Goal: Task Accomplishment & Management: Complete application form

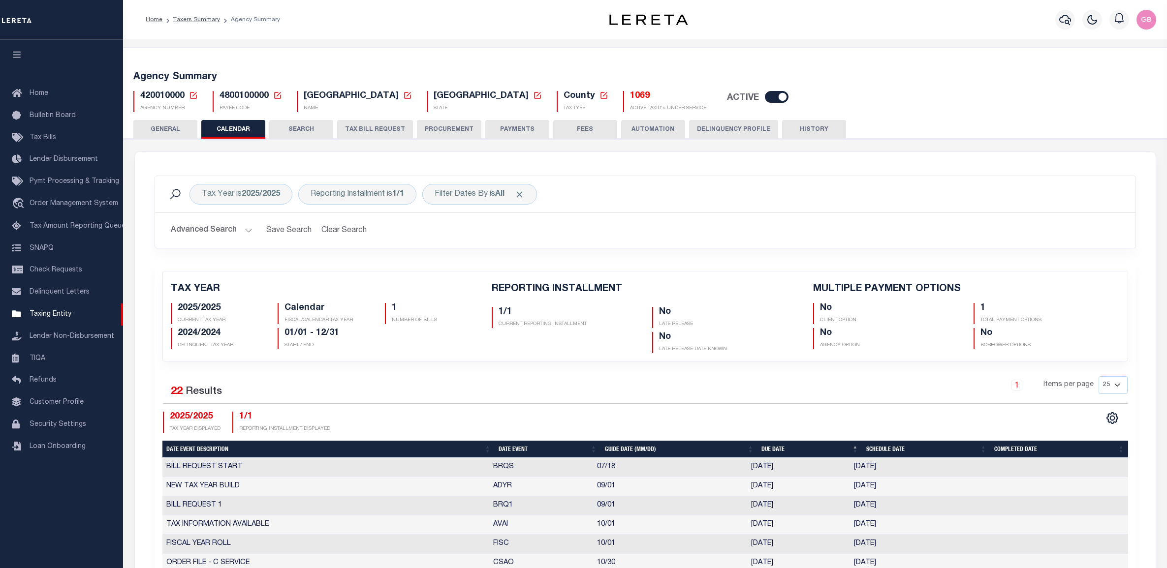
scroll to position [369, 0]
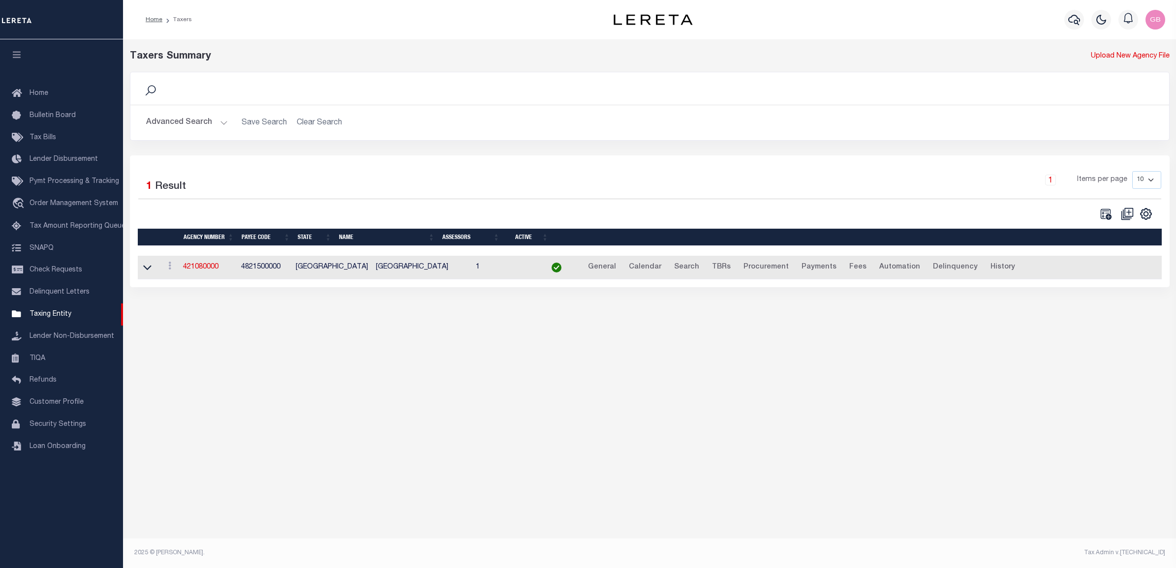
drag, startPoint x: 183, startPoint y: 123, endPoint x: 187, endPoint y: 133, distance: 11.0
click at [183, 123] on button "Advanced Search" at bounding box center [187, 122] width 82 height 19
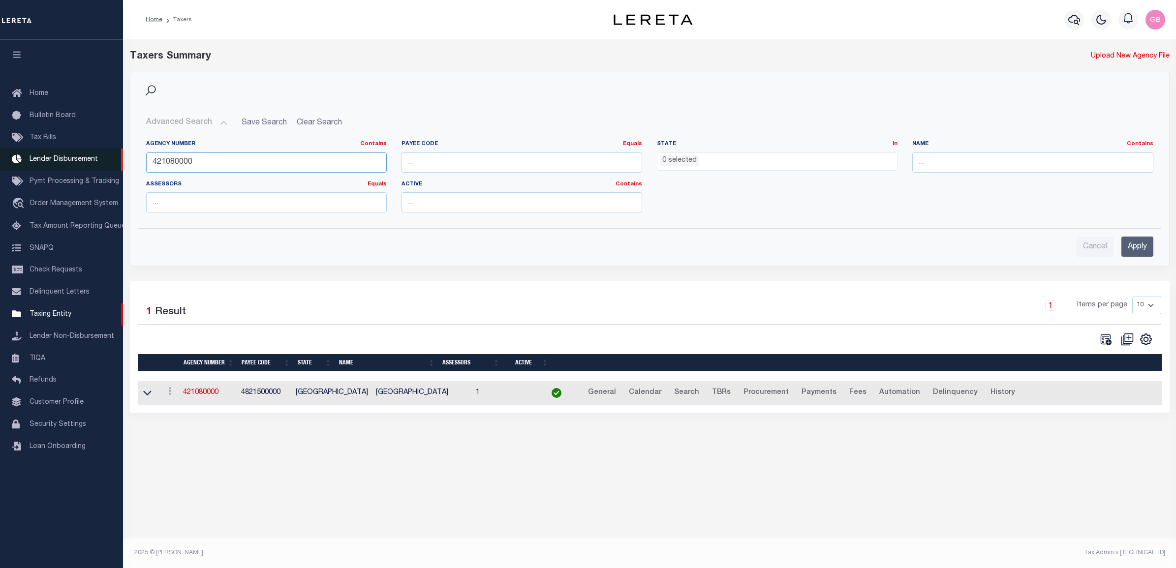
drag, startPoint x: 217, startPoint y: 161, endPoint x: 101, endPoint y: 155, distance: 116.7
click at [101, 155] on div "Home Taxers Profile" at bounding box center [588, 275] width 1176 height 551
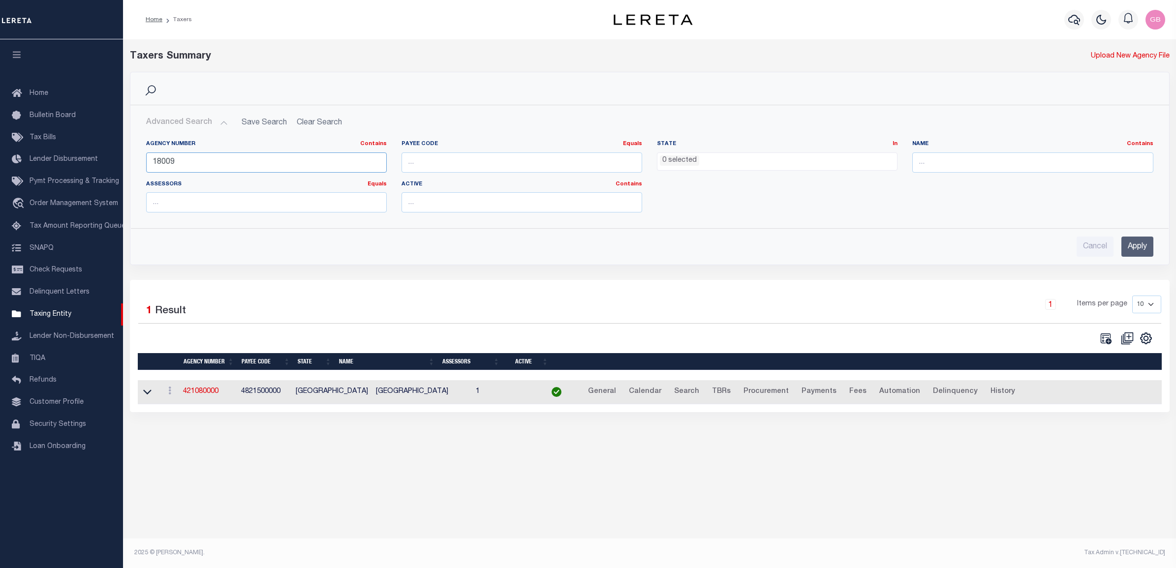
type input "18009"
click at [1137, 249] on input "Apply" at bounding box center [1137, 247] width 32 height 20
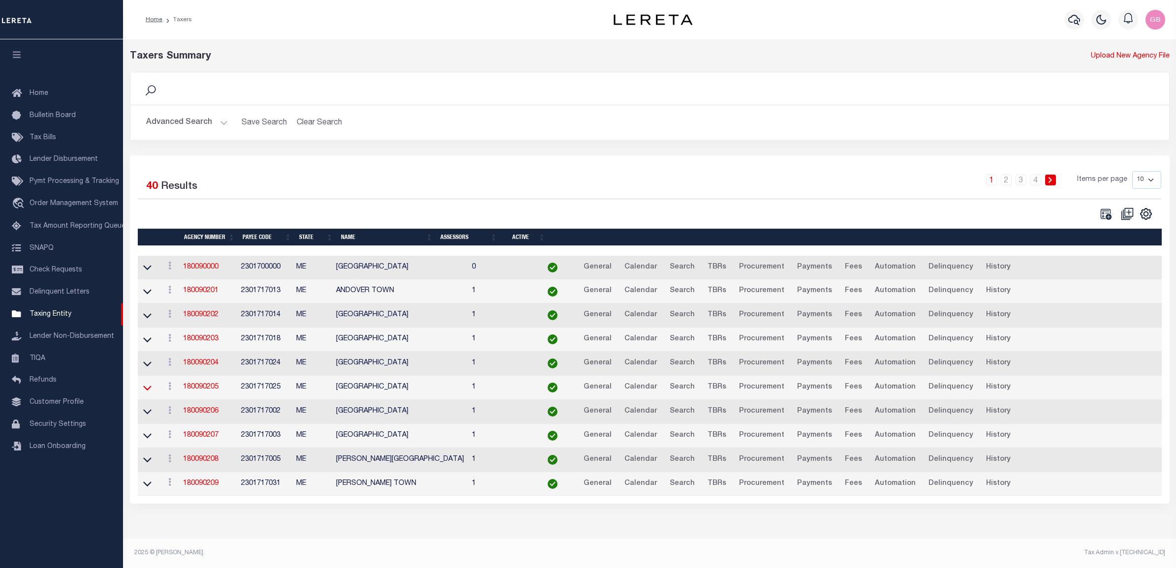
click at [143, 393] on icon at bounding box center [147, 388] width 8 height 10
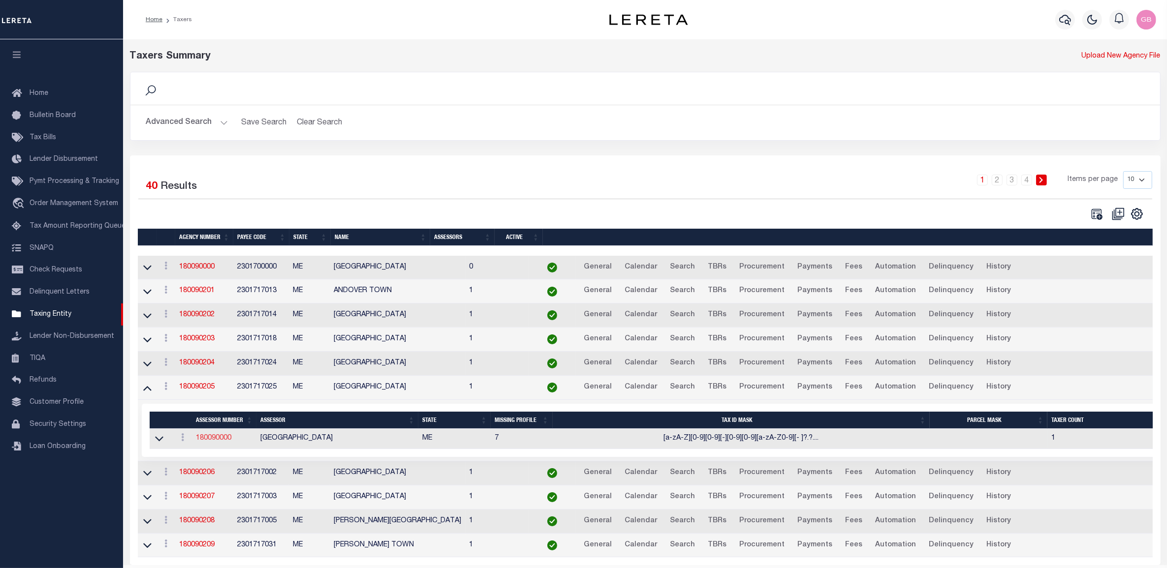
click at [227, 442] on link "180090000" at bounding box center [213, 438] width 35 height 7
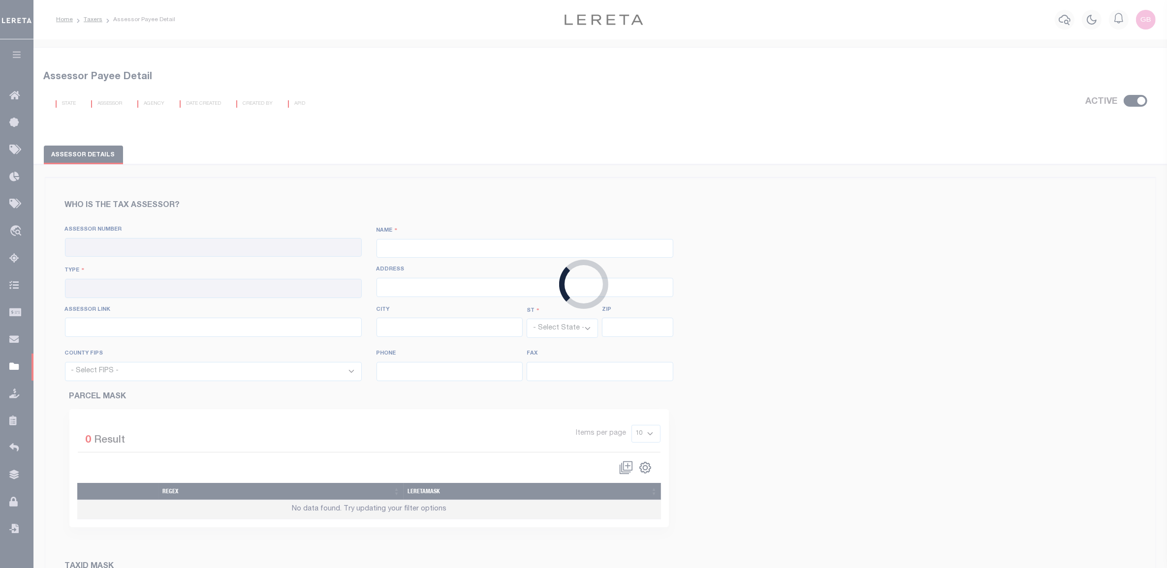
checkbox input "true"
type input "180090000"
type input "[GEOGRAPHIC_DATA]"
type input "00 - County"
select select "ME"
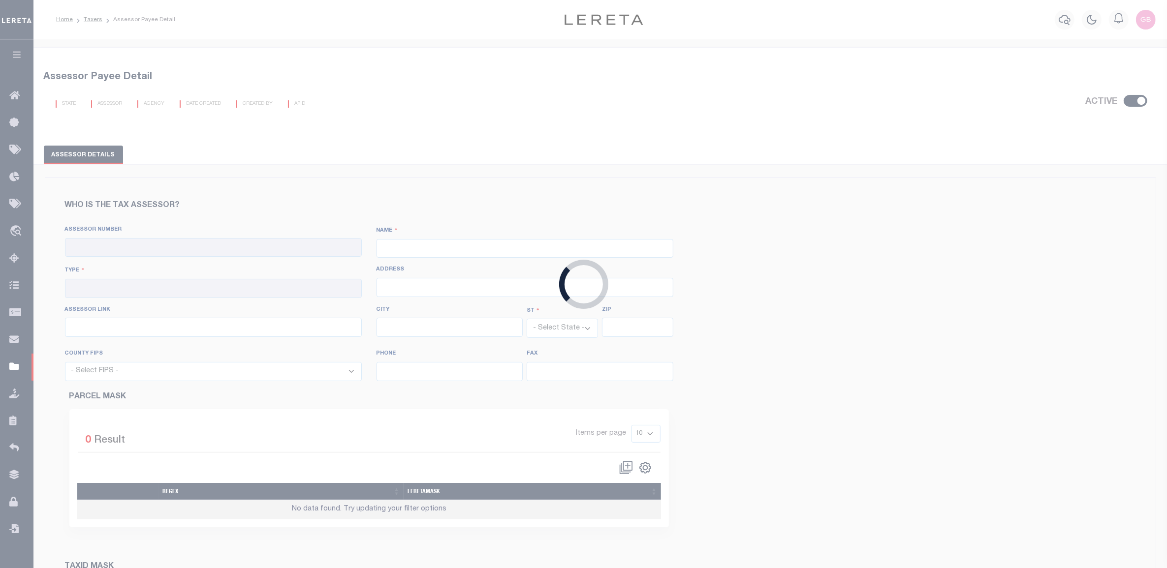
select select "23017"
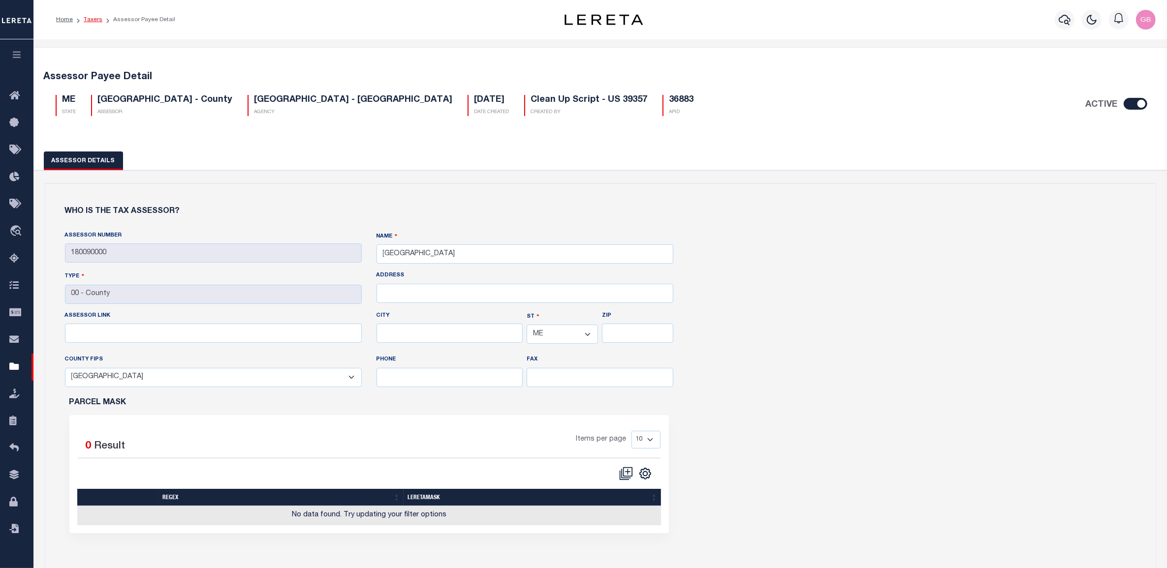
click at [96, 20] on link "Taxers" at bounding box center [93, 20] width 19 height 6
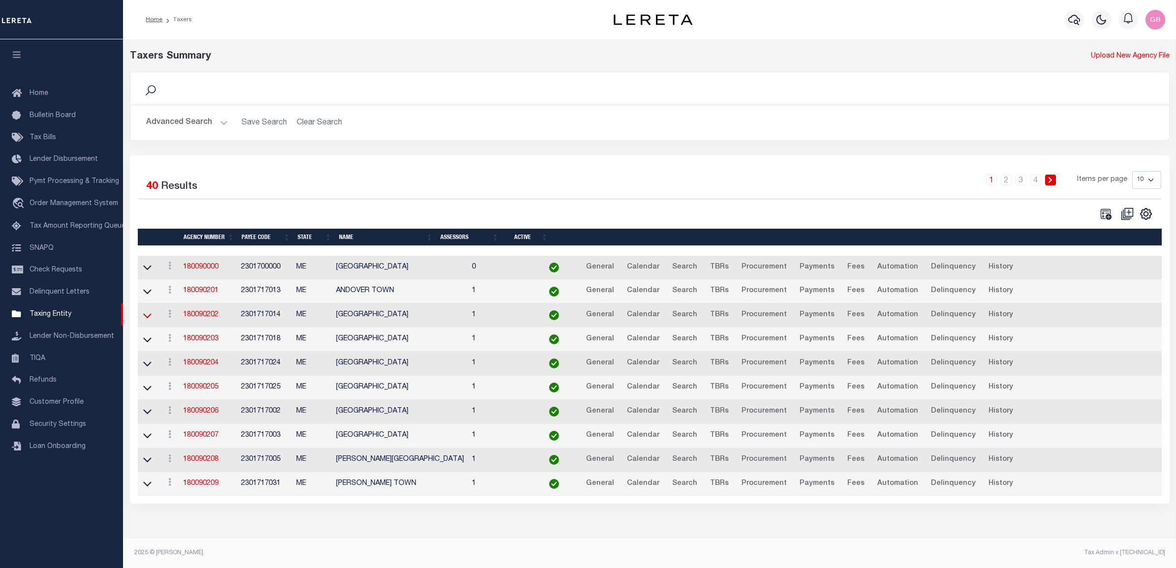
click at [149, 318] on icon at bounding box center [147, 315] width 8 height 10
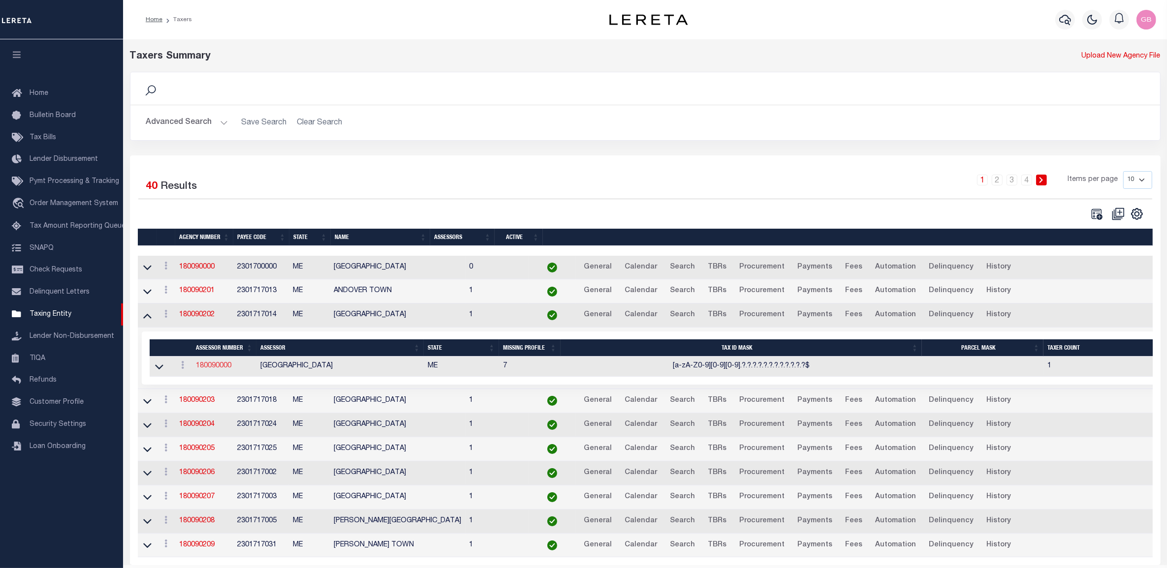
click at [213, 370] on link "180090000" at bounding box center [213, 366] width 35 height 7
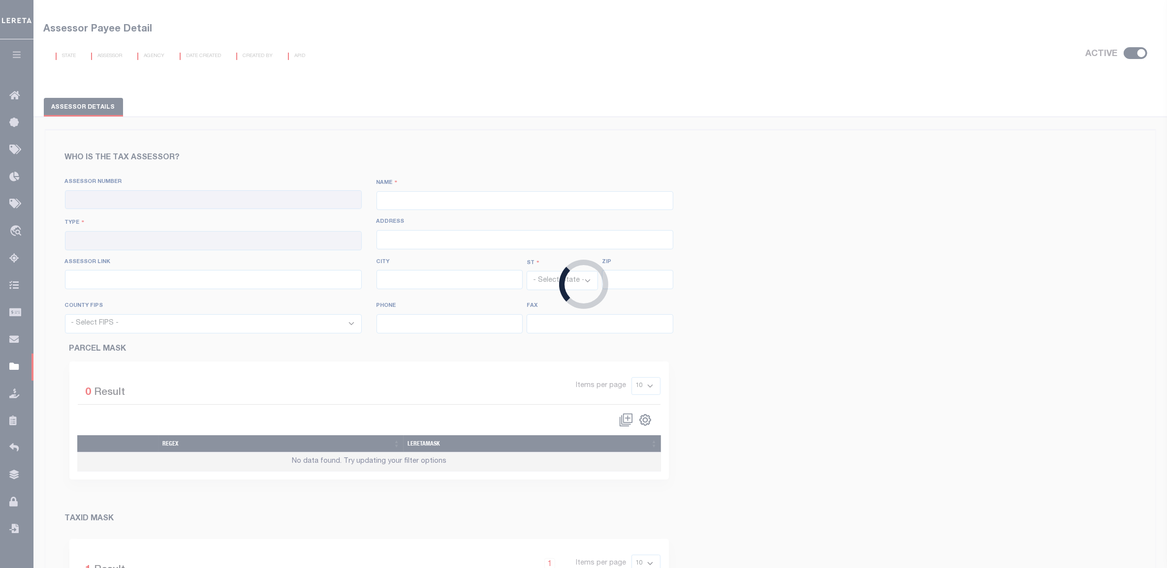
checkbox input "true"
type input "180090000"
type input "[GEOGRAPHIC_DATA]"
type input "00 - County"
select select "ME"
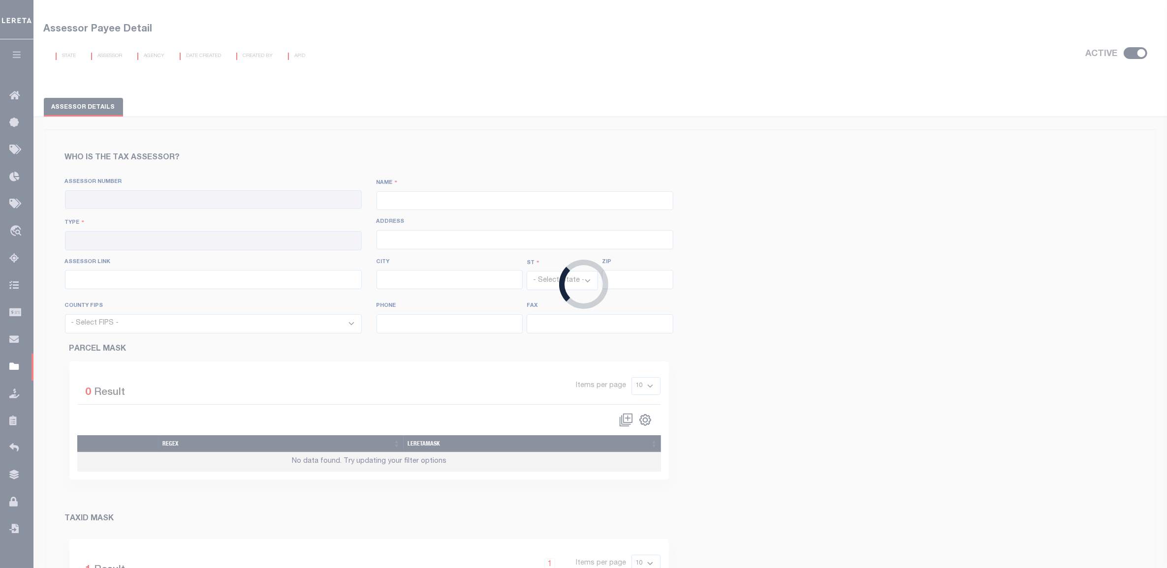
select select "23017"
